Goal: Task Accomplishment & Management: Manage account settings

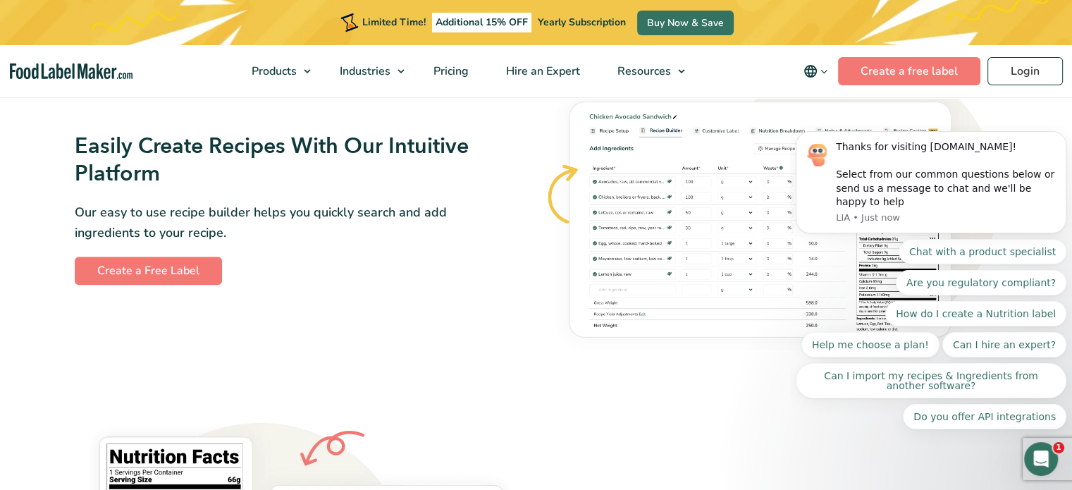
scroll to position [855, 0]
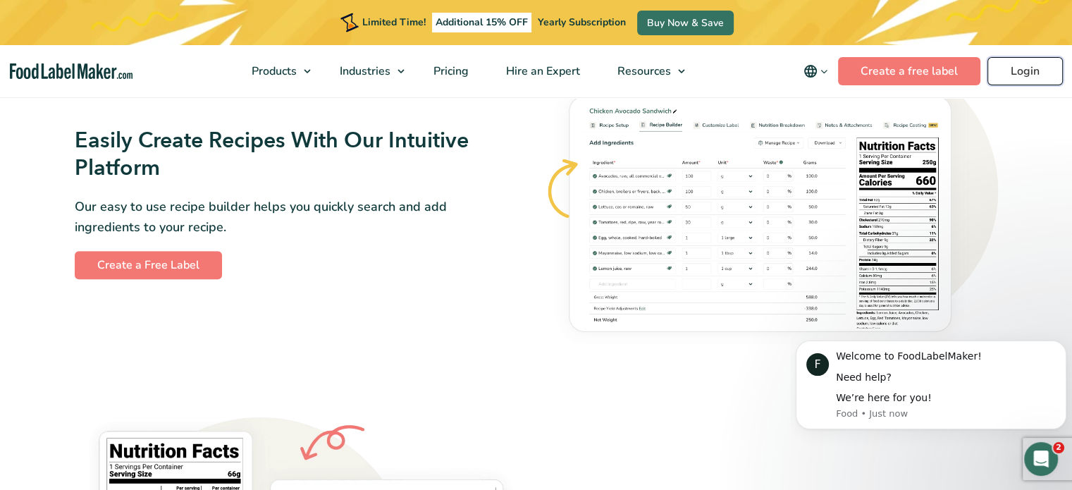
click at [1023, 67] on link "Login" at bounding box center [1024, 71] width 75 height 28
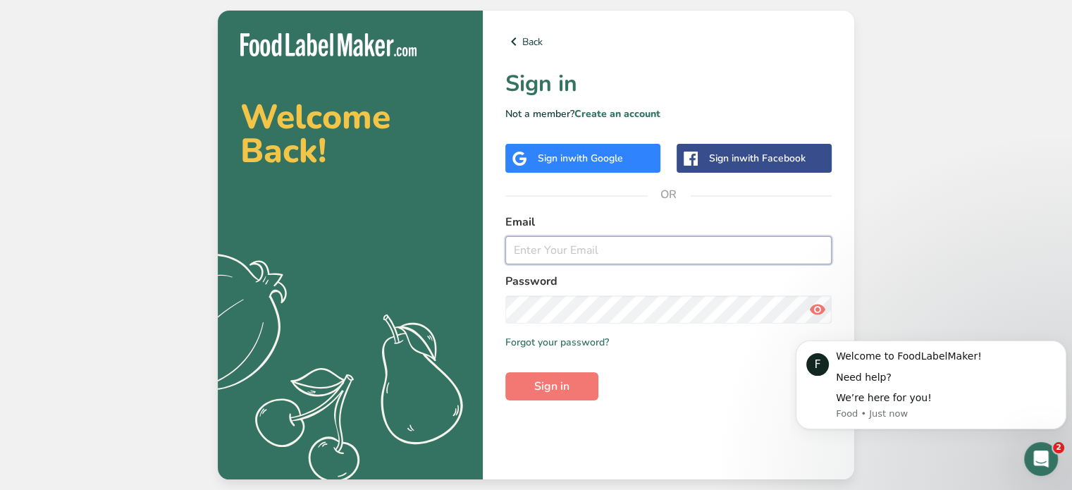
click at [586, 258] on input "email" at bounding box center [668, 250] width 326 height 28
click at [512, 46] on icon at bounding box center [513, 41] width 17 height 25
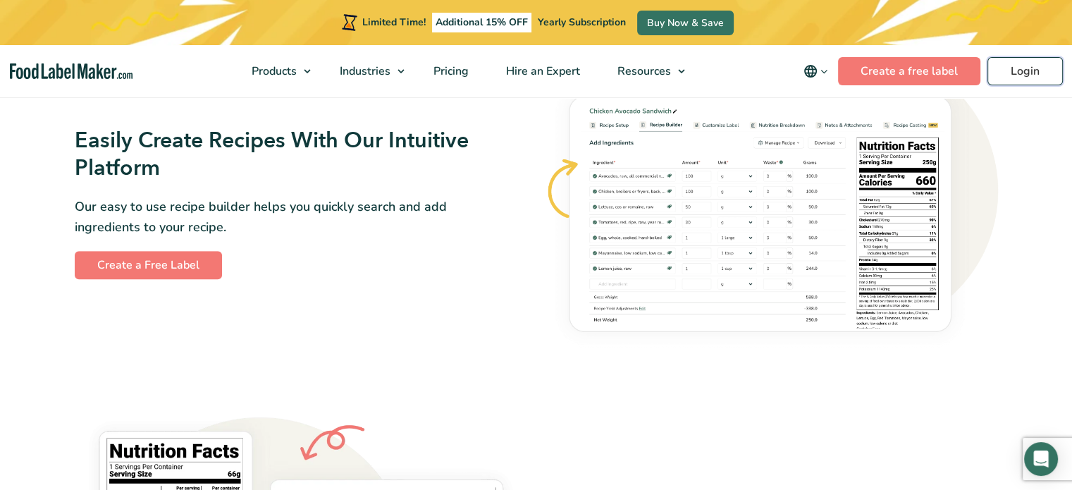
scroll to position [850, 0]
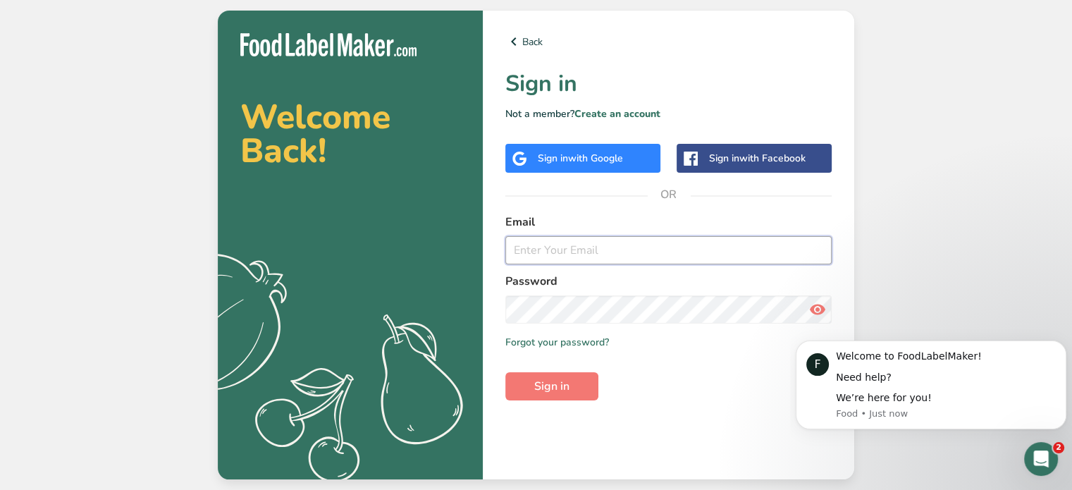
click at [762, 244] on input "email" at bounding box center [668, 250] width 326 height 28
type input "efranklin@nawtydog.com"
click at [541, 388] on span "Sign in" at bounding box center [551, 386] width 35 height 17
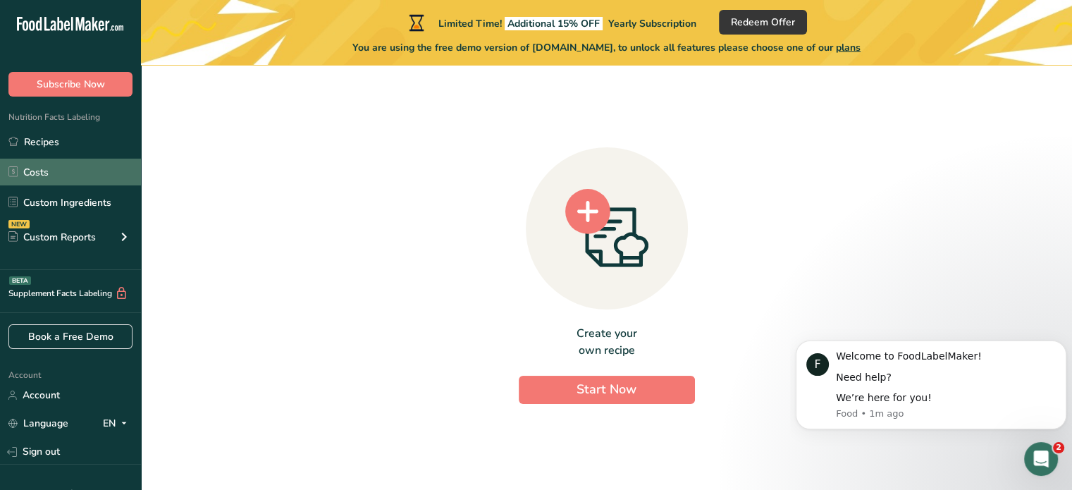
click at [41, 164] on link "Costs" at bounding box center [70, 172] width 141 height 27
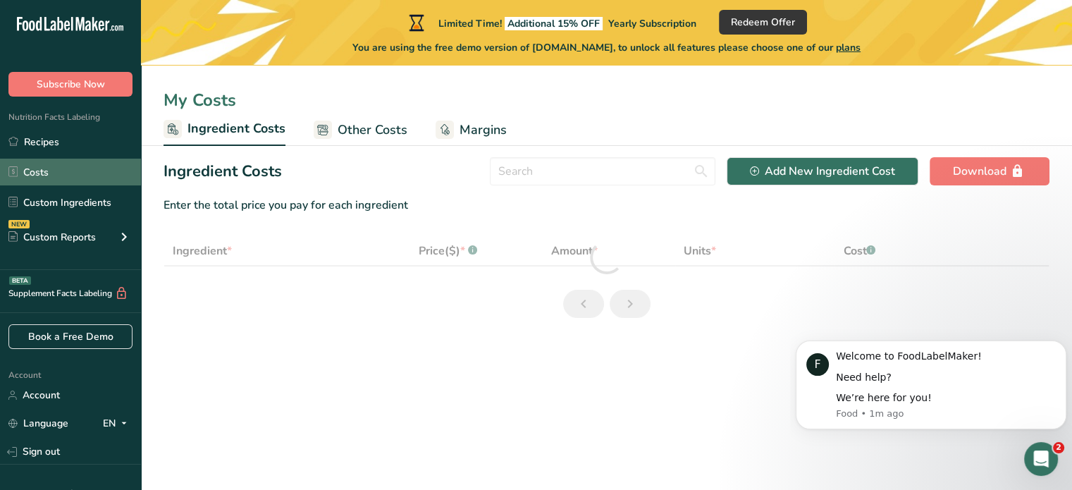
select select "1"
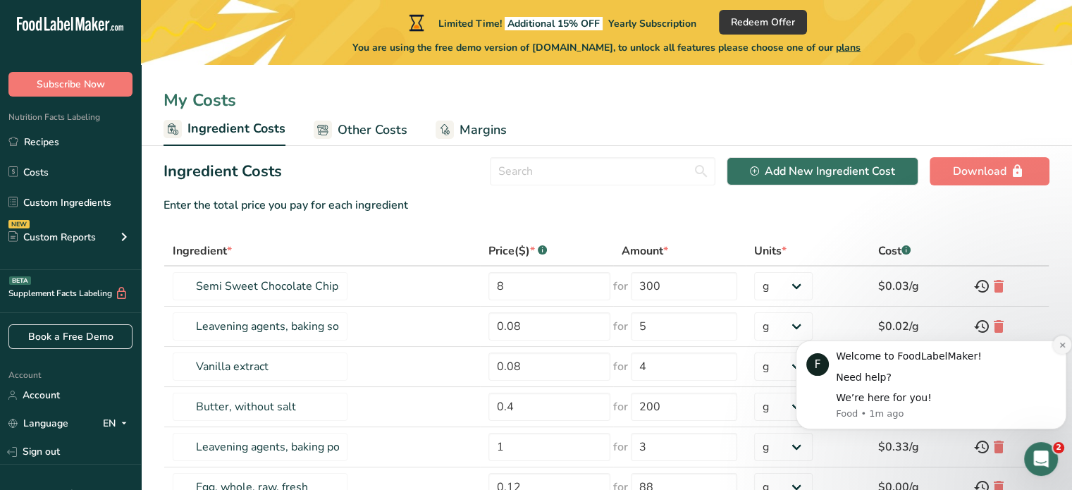
click at [1057, 344] on button "Dismiss notification" at bounding box center [1062, 344] width 18 height 18
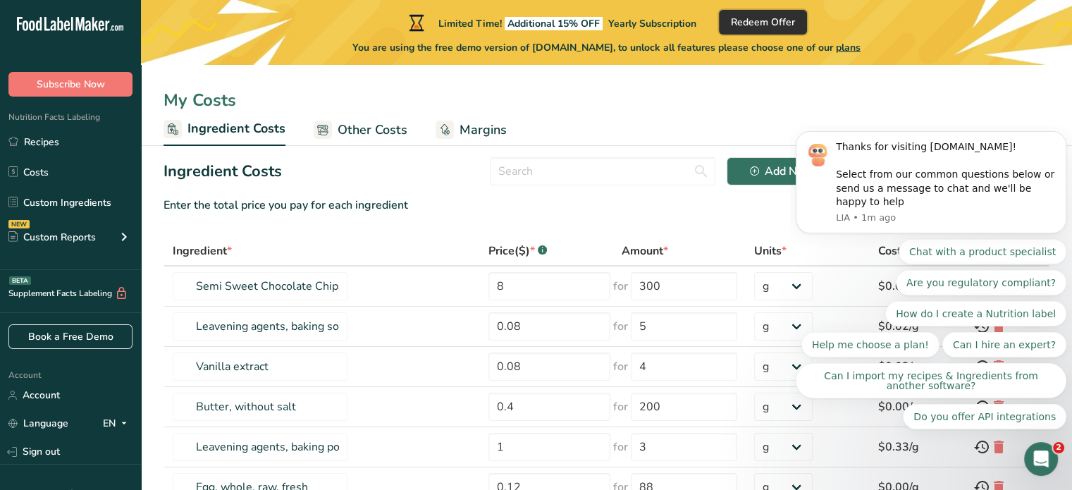
click at [795, 25] on span "Redeem Offer" at bounding box center [763, 22] width 64 height 15
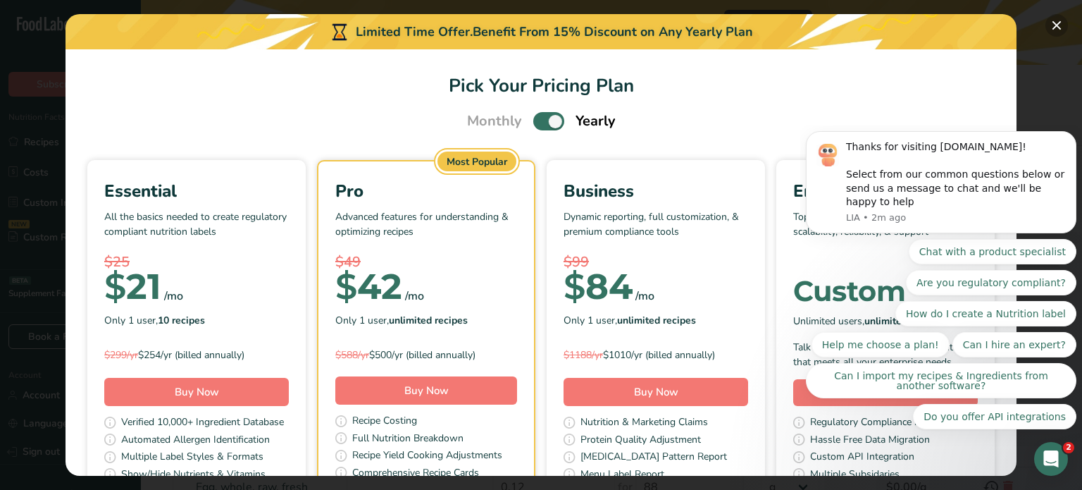
click at [1056, 27] on button "Pick Your Pricing Plan Modal" at bounding box center [1057, 25] width 23 height 23
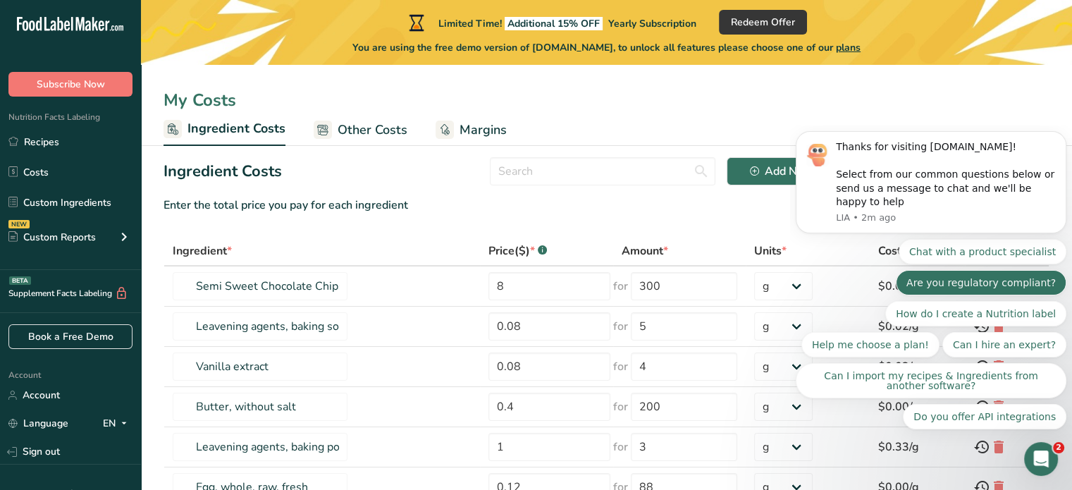
click at [1013, 283] on button "Are you regulatory compliant?" at bounding box center [981, 282] width 171 height 25
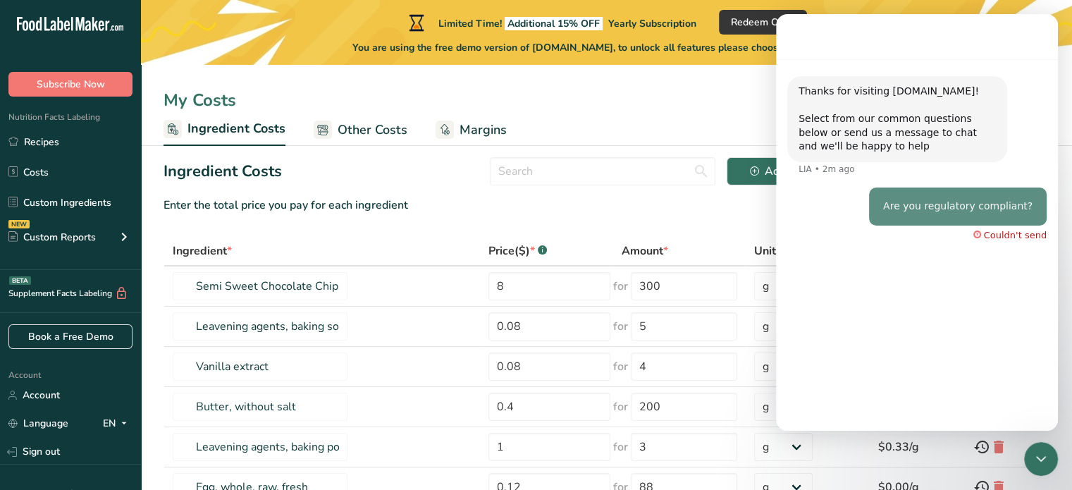
click at [547, 119] on ul "Ingredient Costs Other Costs Margins" at bounding box center [606, 129] width 931 height 33
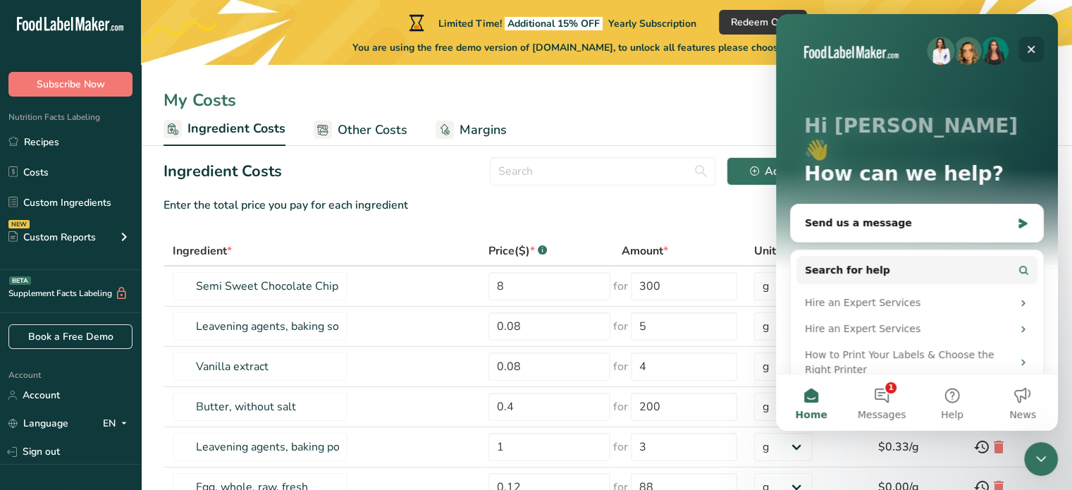
click at [1024, 44] on div "Close" at bounding box center [1030, 49] width 25 height 25
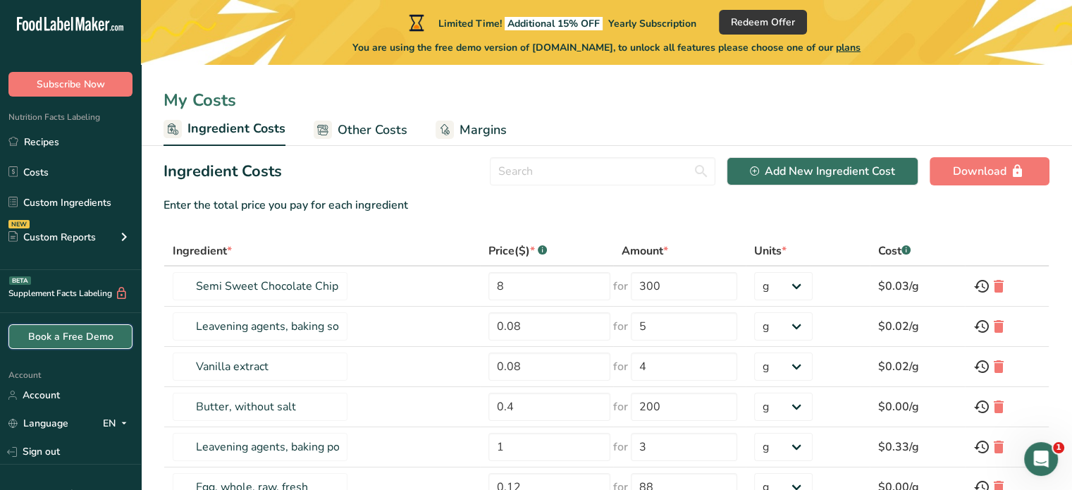
click at [88, 338] on link "Book a Free Demo" at bounding box center [70, 336] width 124 height 25
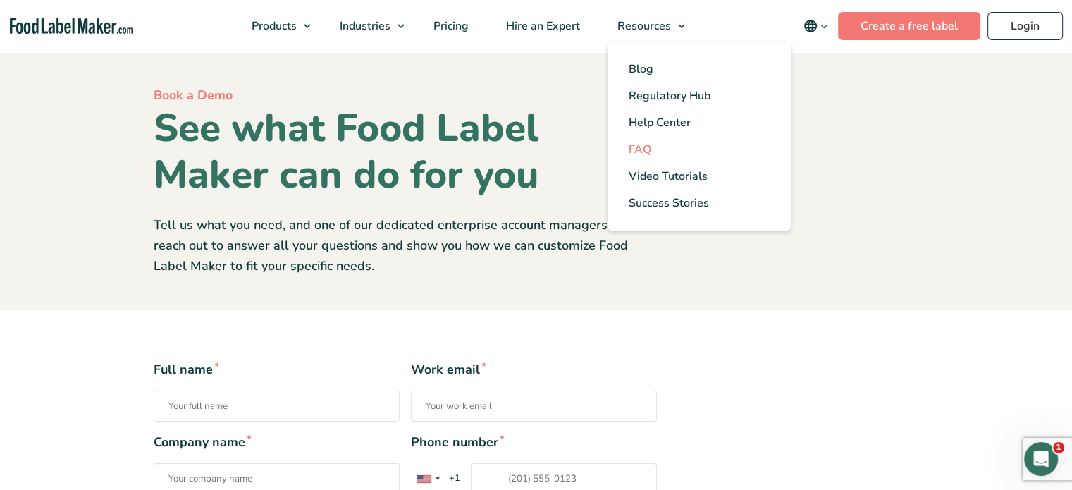
click at [636, 147] on span "FAQ" at bounding box center [640, 150] width 23 height 16
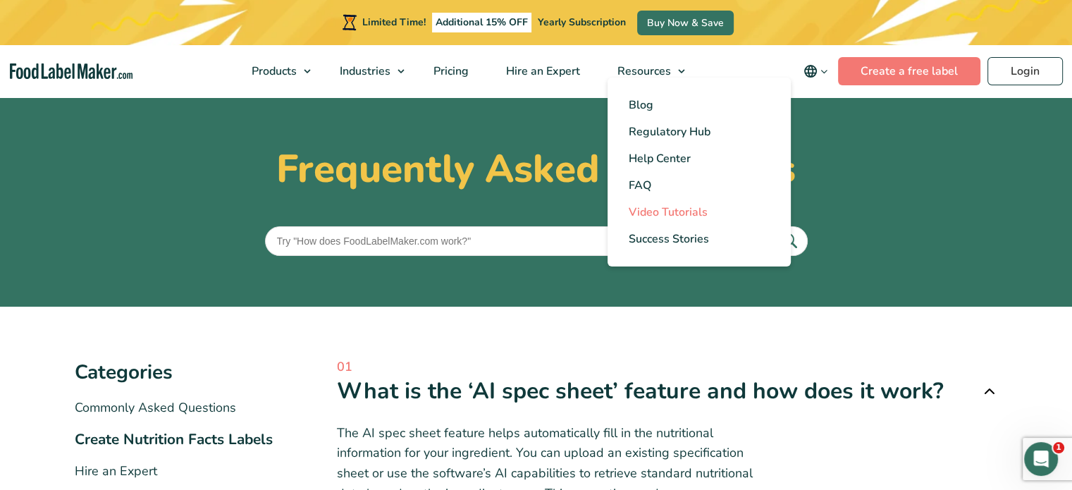
click at [658, 211] on span "Video Tutorials" at bounding box center [668, 212] width 79 height 16
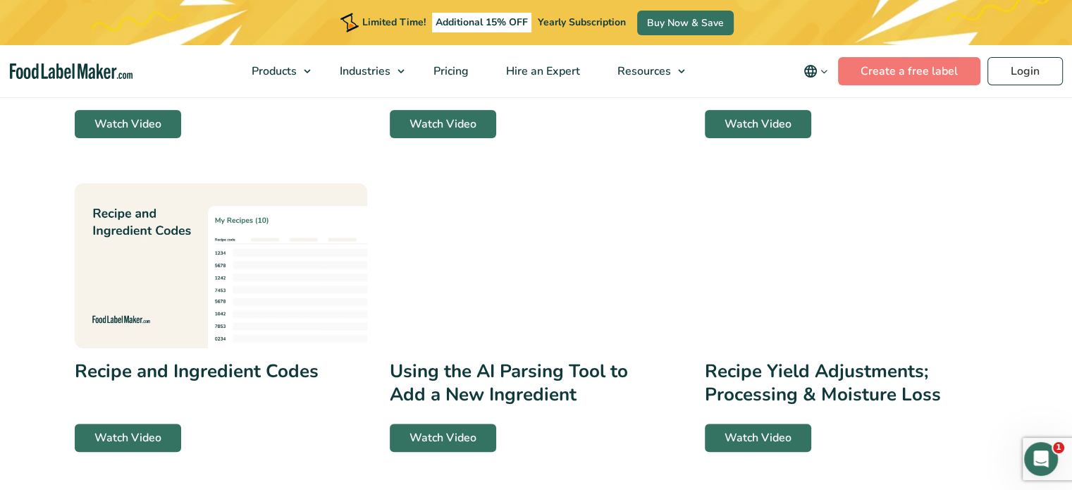
scroll to position [500, 0]
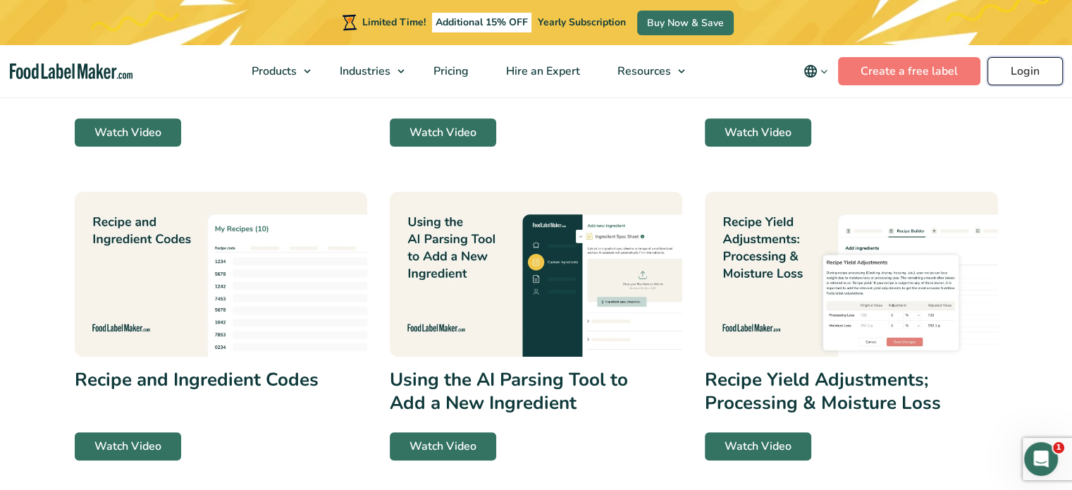
click at [1031, 68] on link "Login" at bounding box center [1024, 71] width 75 height 28
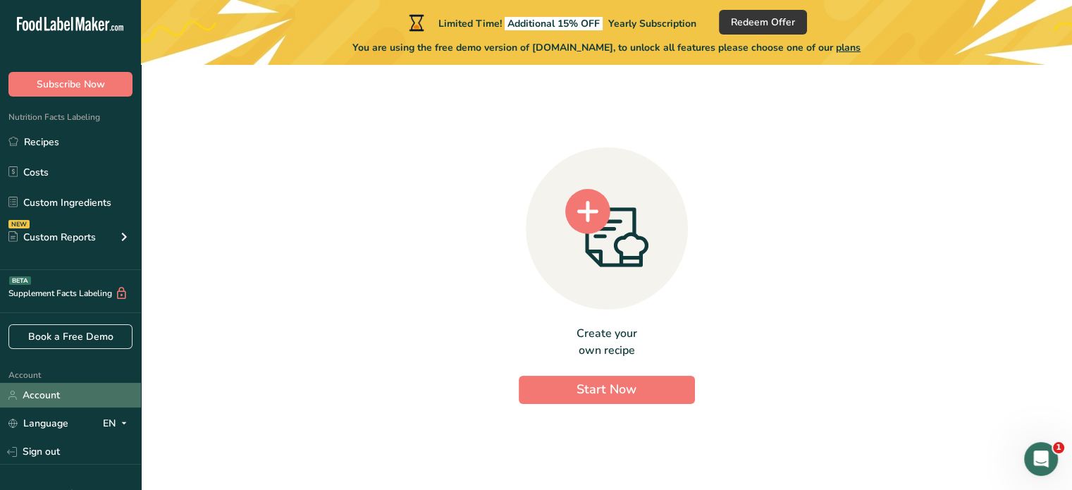
click at [72, 393] on link "Account" at bounding box center [70, 395] width 141 height 25
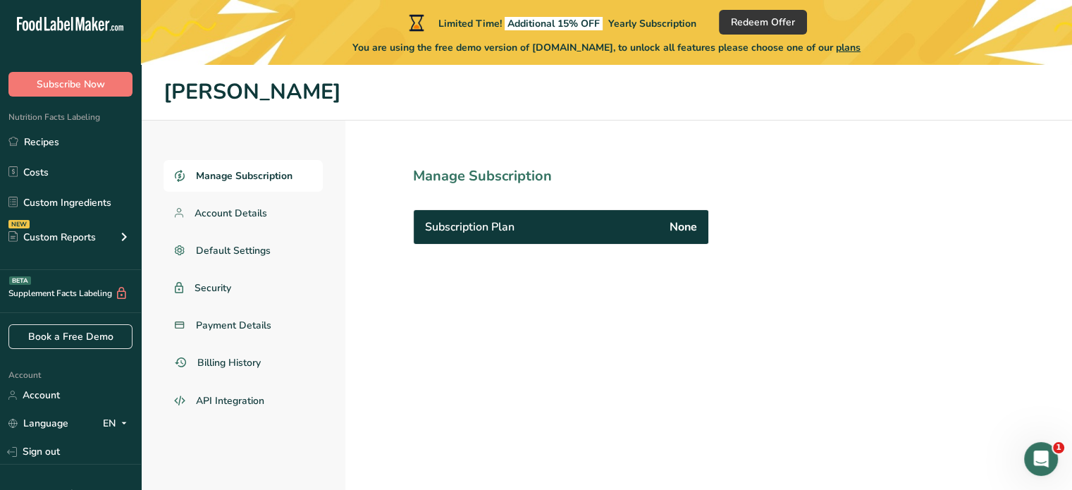
click at [268, 177] on span "Manage Subscription" at bounding box center [244, 175] width 97 height 15
click at [260, 173] on span "Manage Subscription" at bounding box center [244, 175] width 97 height 15
click at [243, 360] on span "Billing History" at bounding box center [230, 362] width 66 height 15
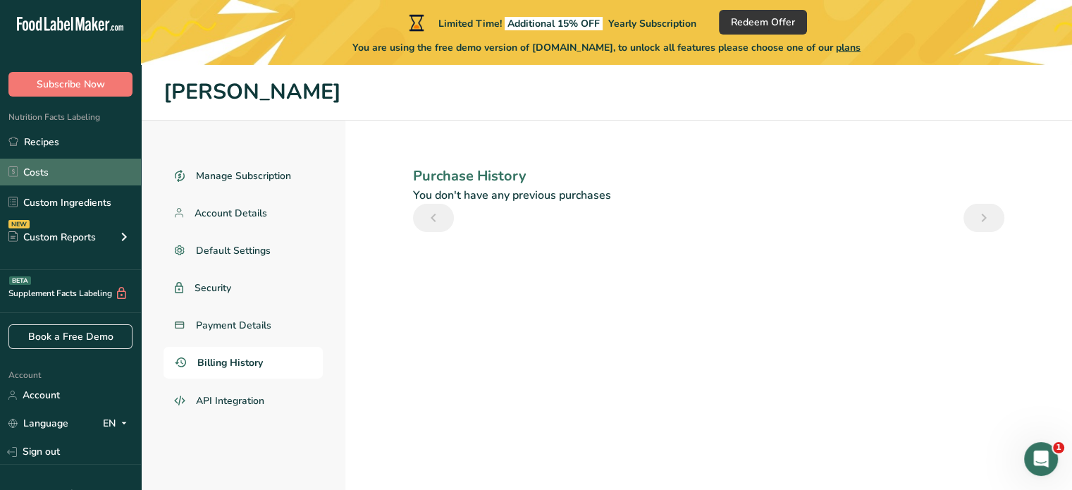
click at [68, 177] on link "Costs" at bounding box center [70, 172] width 141 height 27
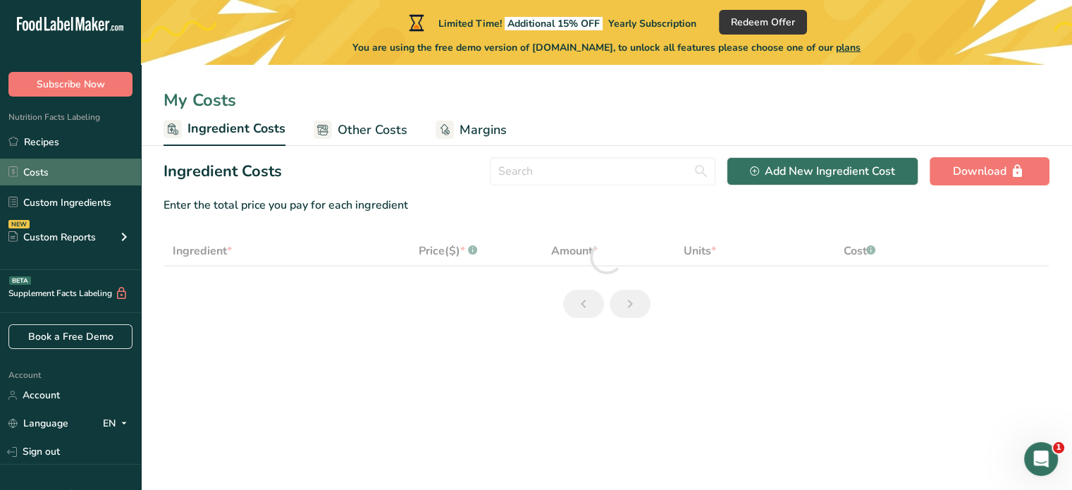
select select "1"
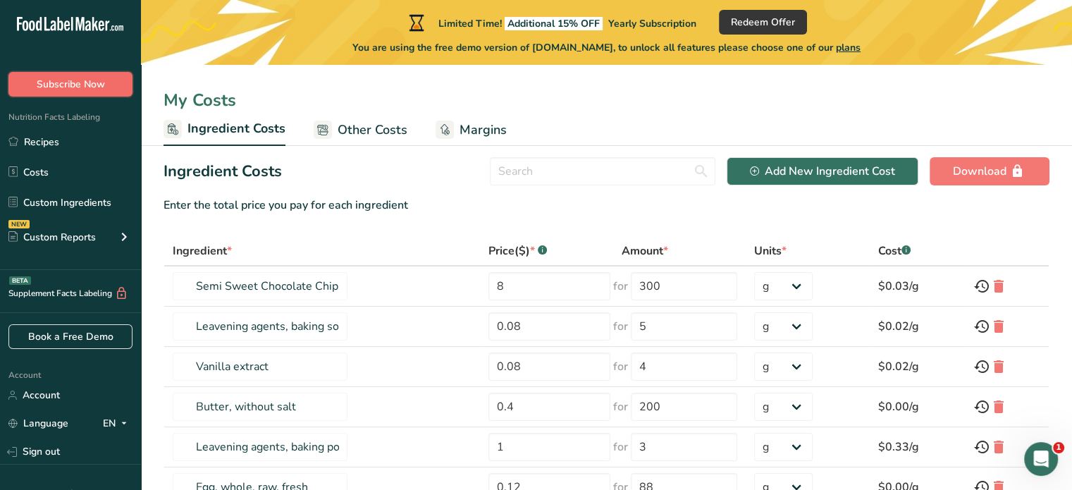
click at [76, 91] on span "Subscribe Now" at bounding box center [71, 84] width 68 height 15
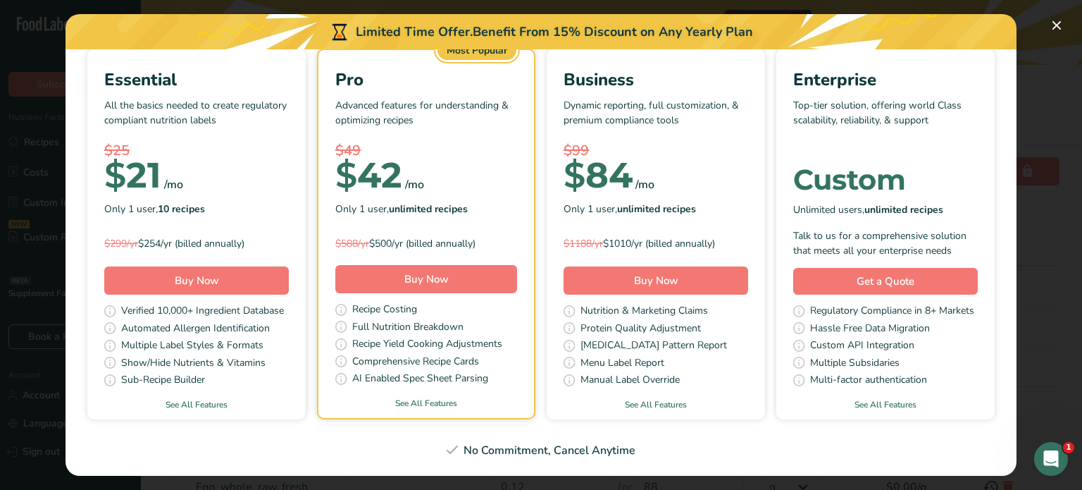
scroll to position [113, 0]
click at [306, 398] on link "See All Features" at bounding box center [196, 404] width 218 height 13
